Goal: Check status

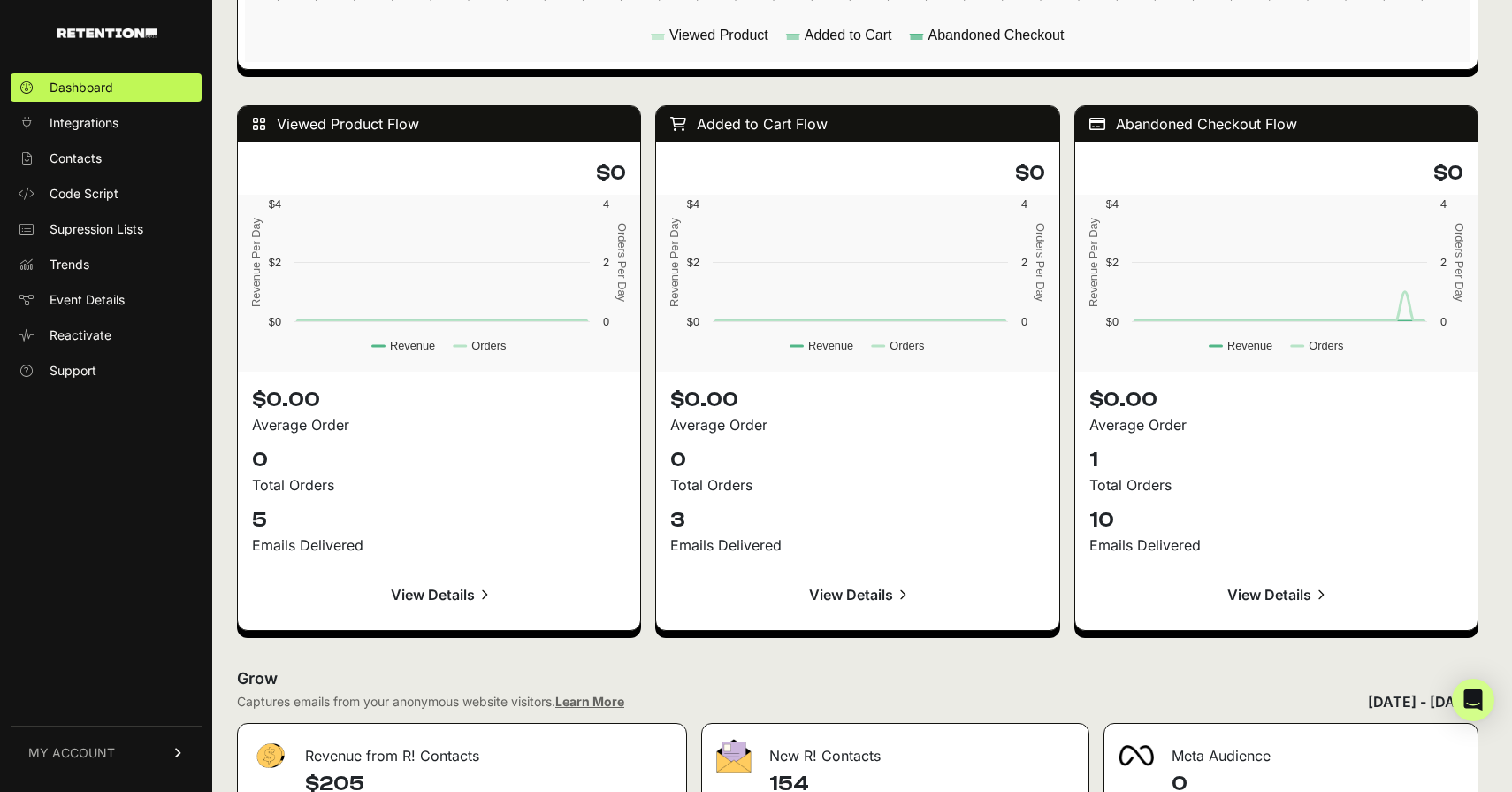
scroll to position [1522, 0]
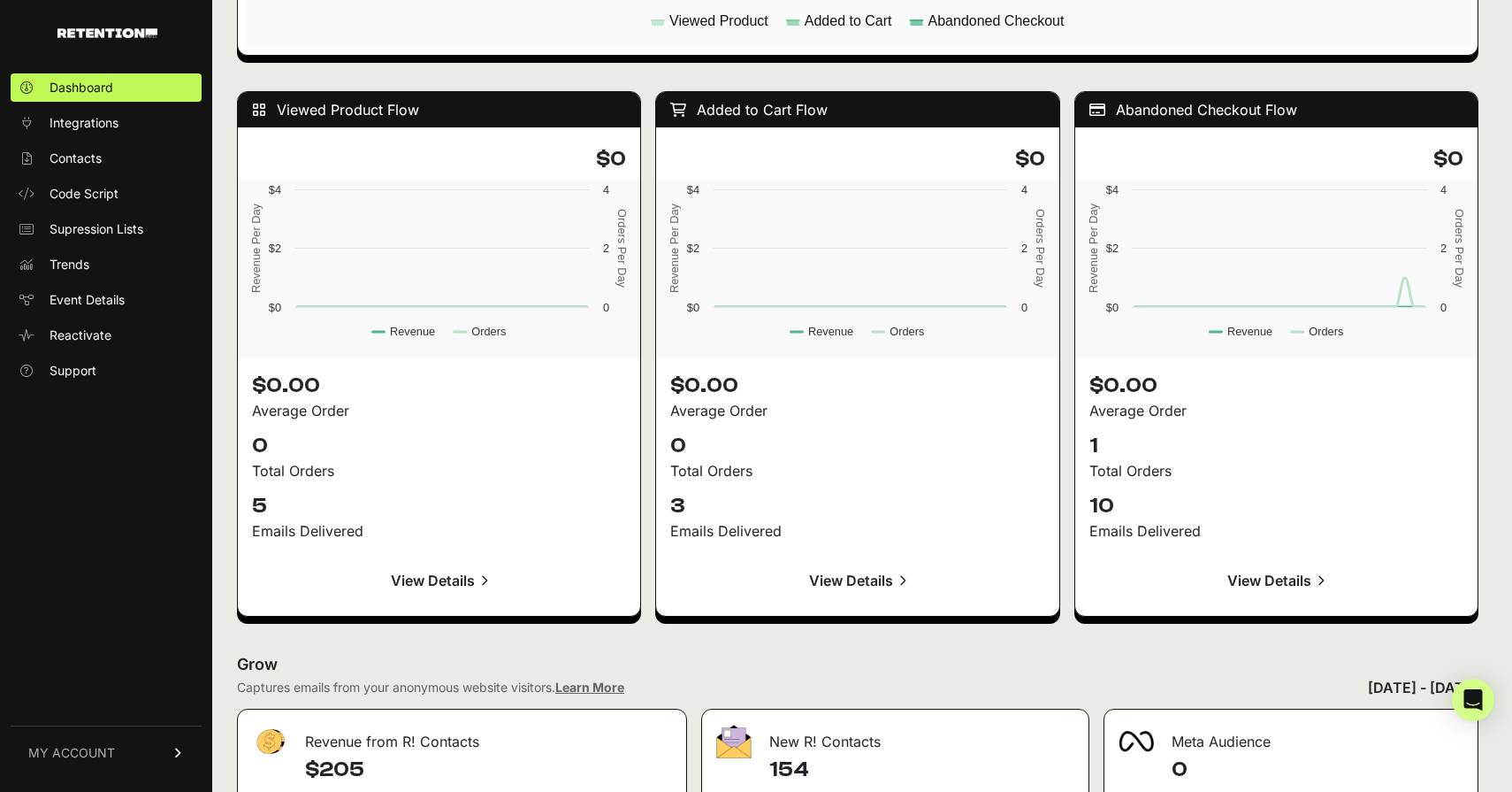
click at [1246, 583] on link "View Details" at bounding box center [1276, 580] width 374 height 42
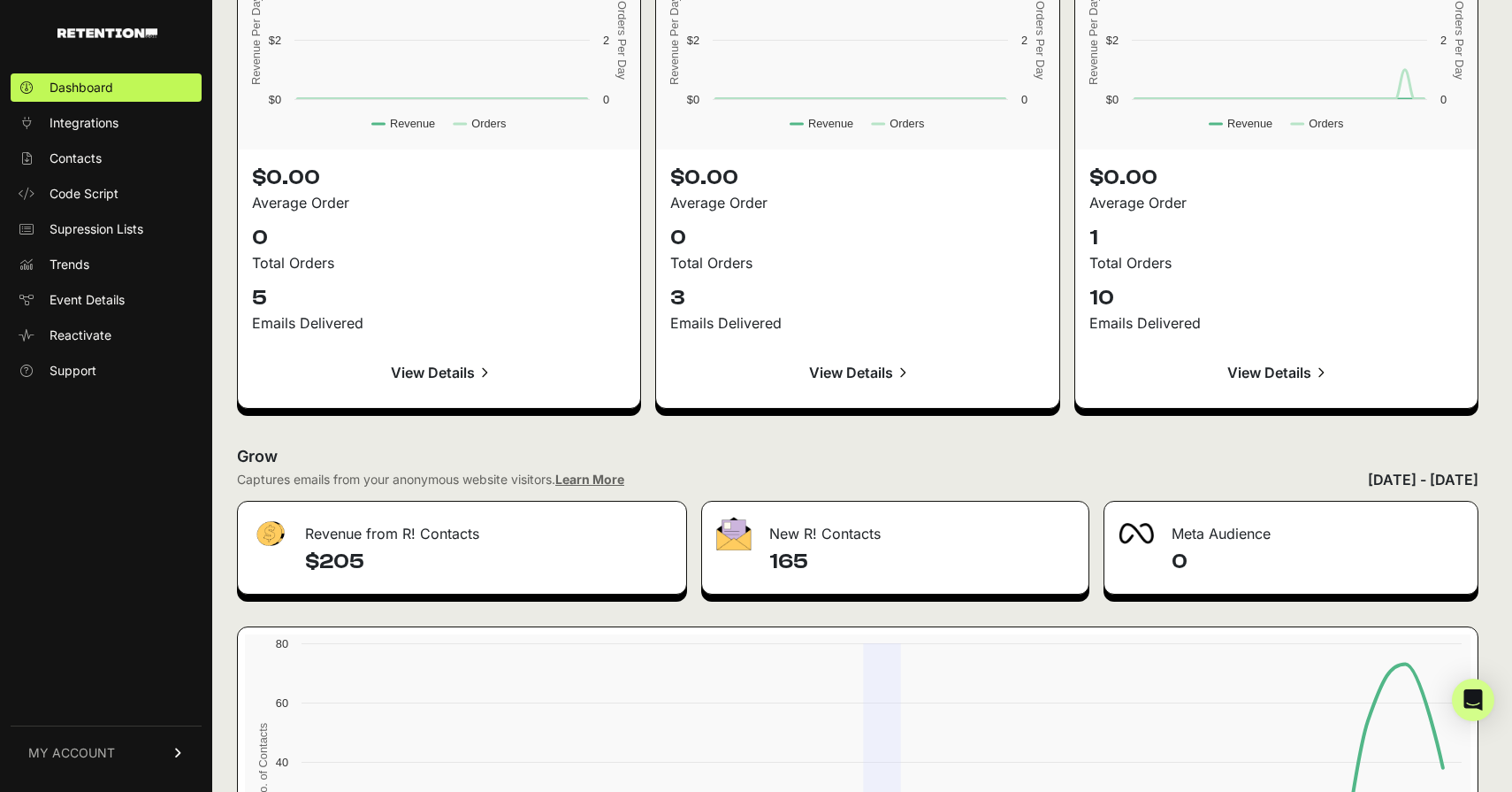
scroll to position [1684, 0]
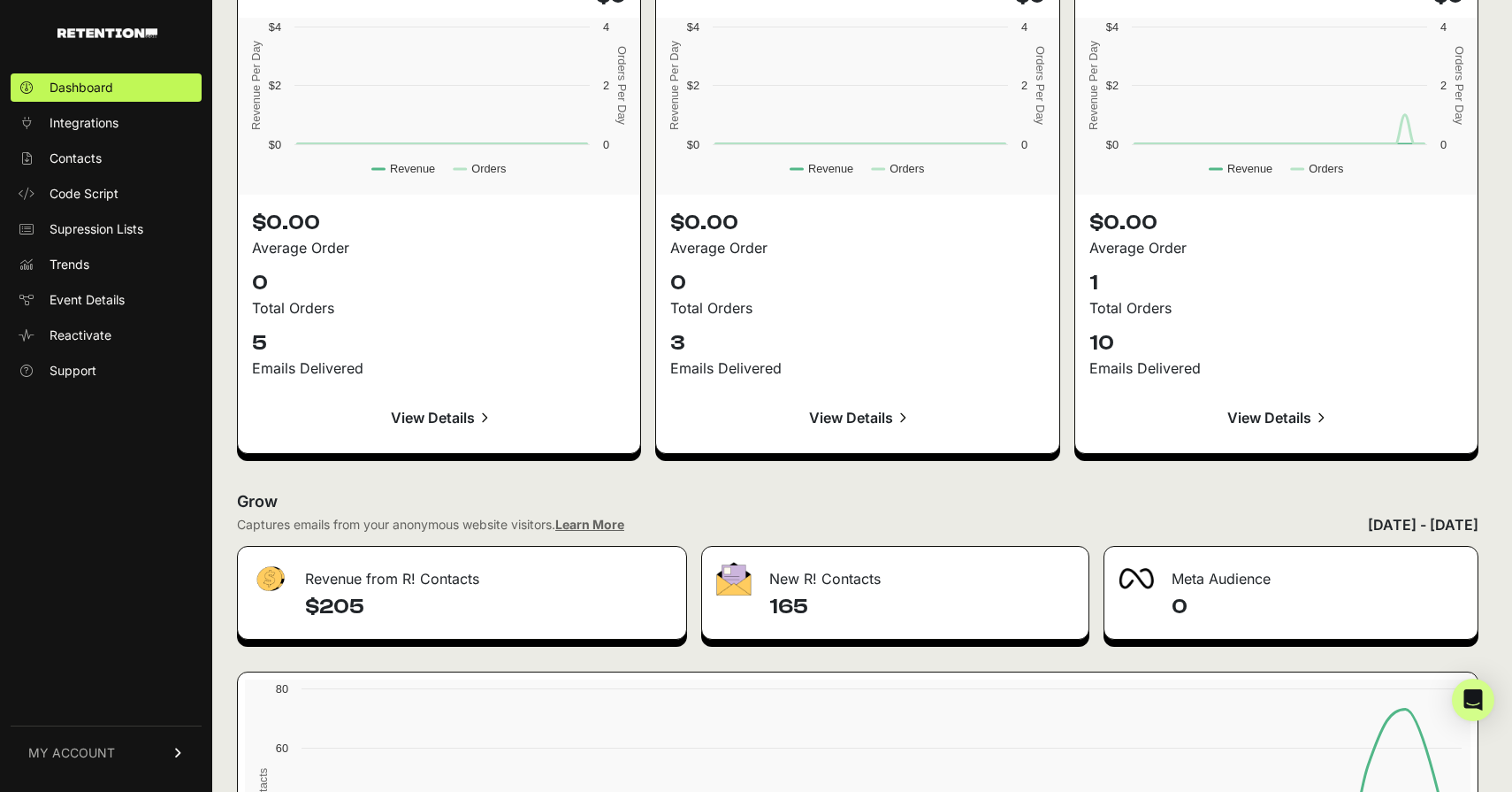
click at [867, 422] on link "View Details" at bounding box center [857, 417] width 374 height 42
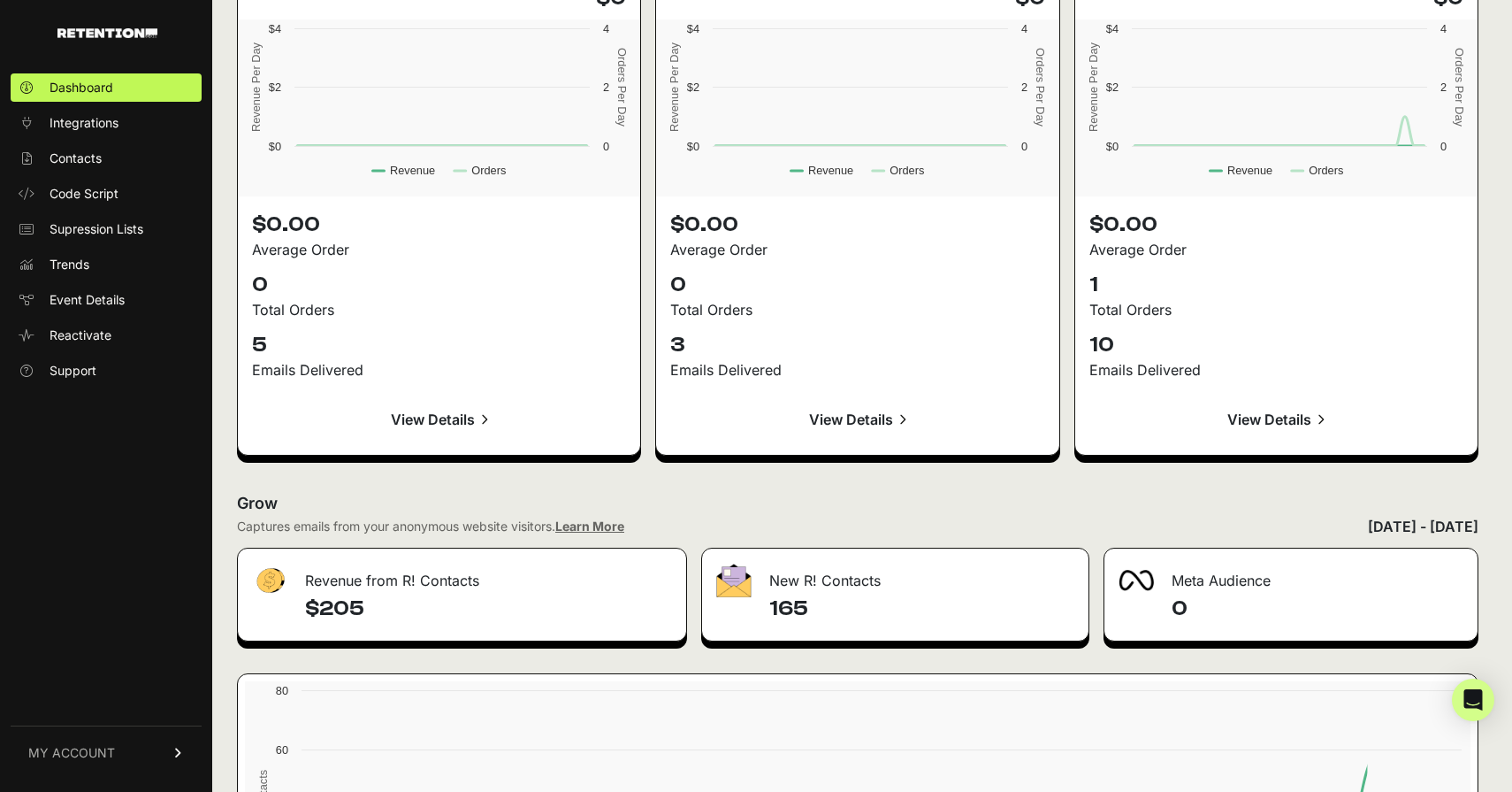
scroll to position [1414, 0]
